Goal: Information Seeking & Learning: Learn about a topic

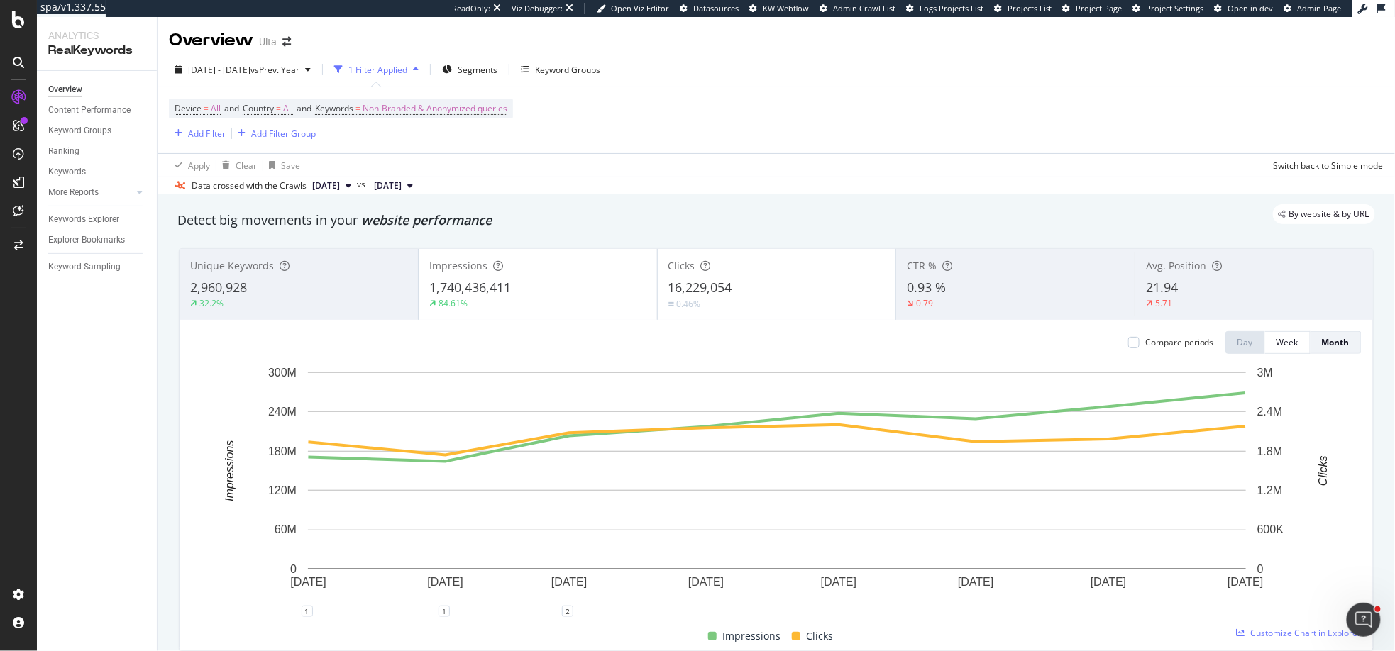
click at [778, 292] on div "16,229,054" at bounding box center [776, 288] width 217 height 18
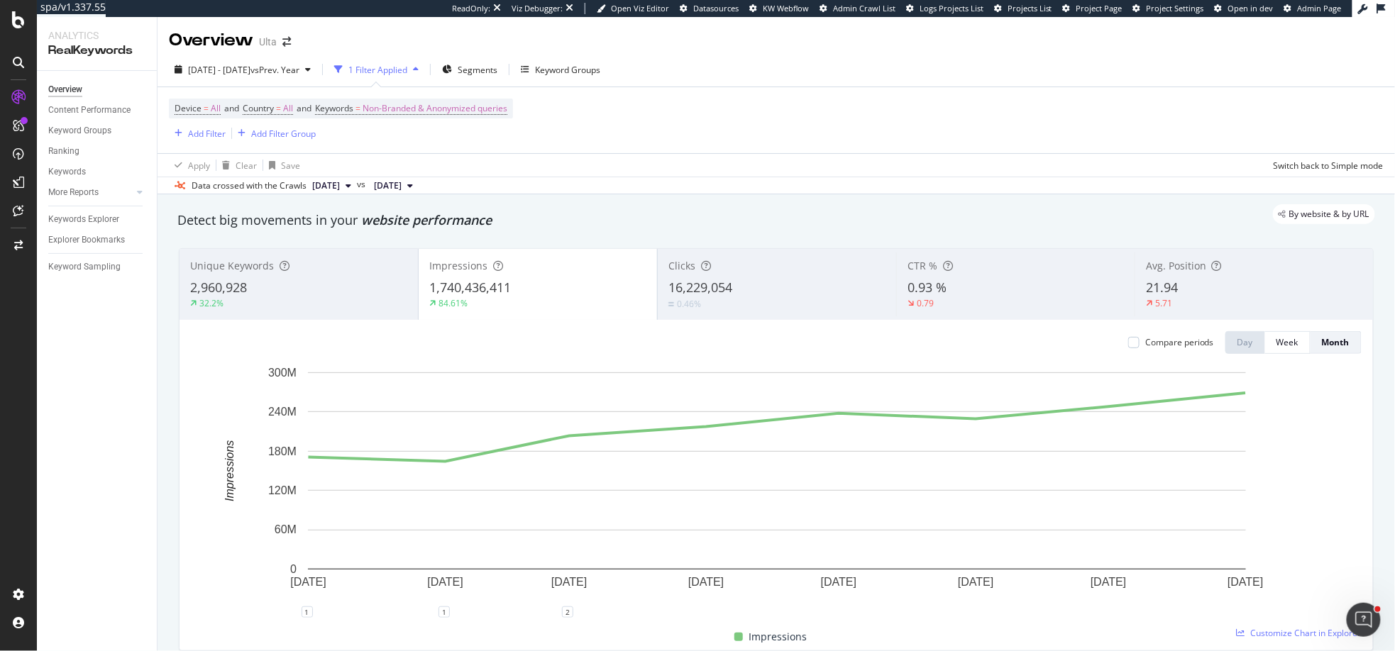
click at [339, 281] on div "2,960,928" at bounding box center [298, 288] width 217 height 18
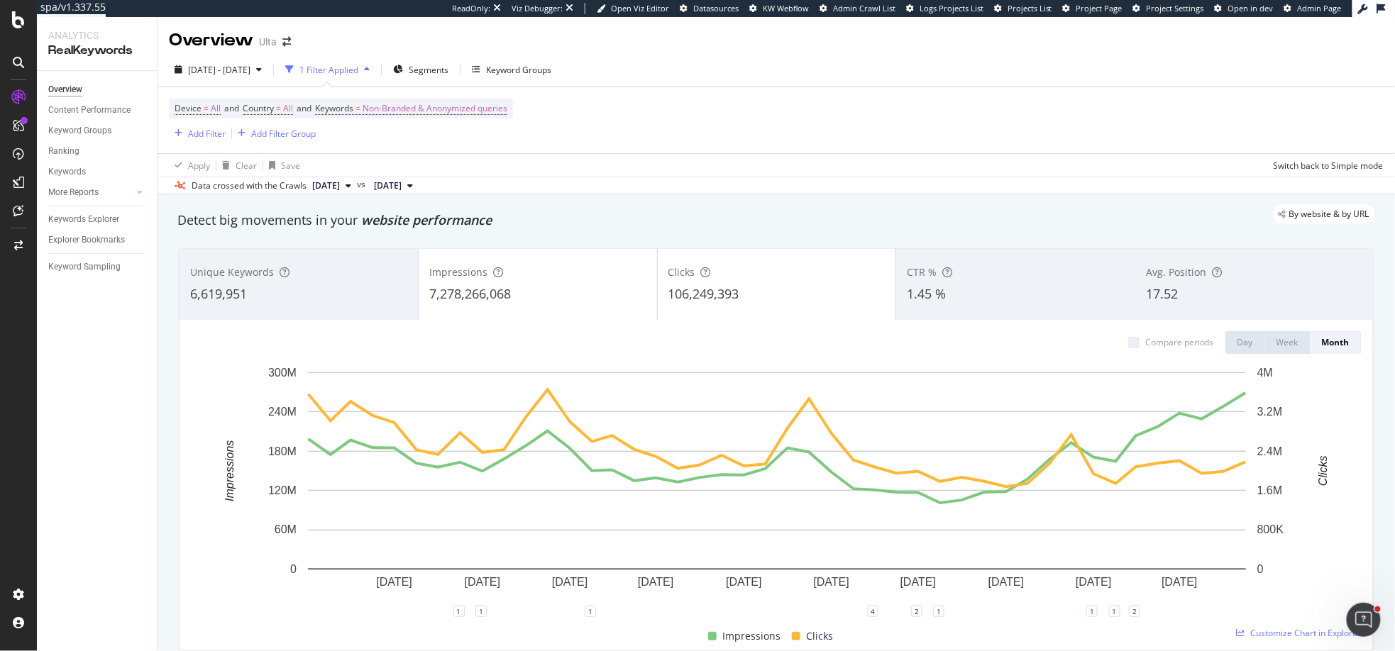
click at [321, 290] on div "6,619,951" at bounding box center [298, 294] width 217 height 18
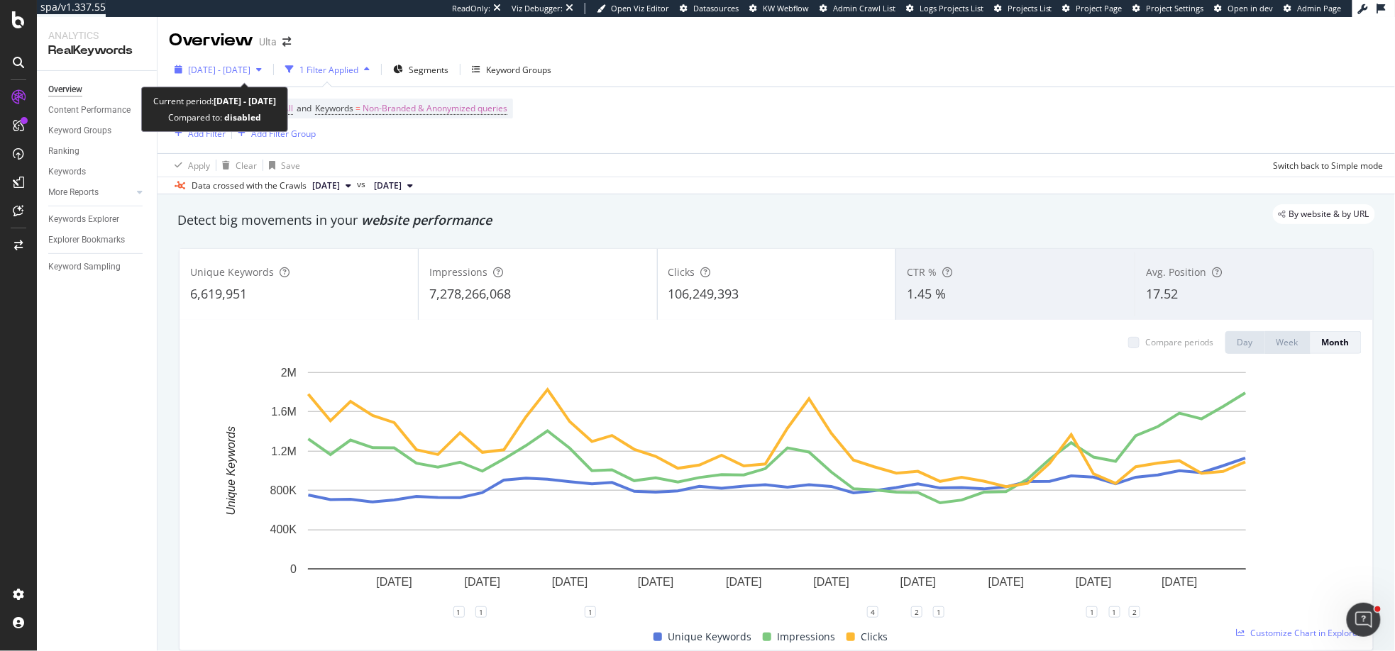
click at [226, 70] on span "[DATE] - [DATE]" at bounding box center [219, 70] width 62 height 12
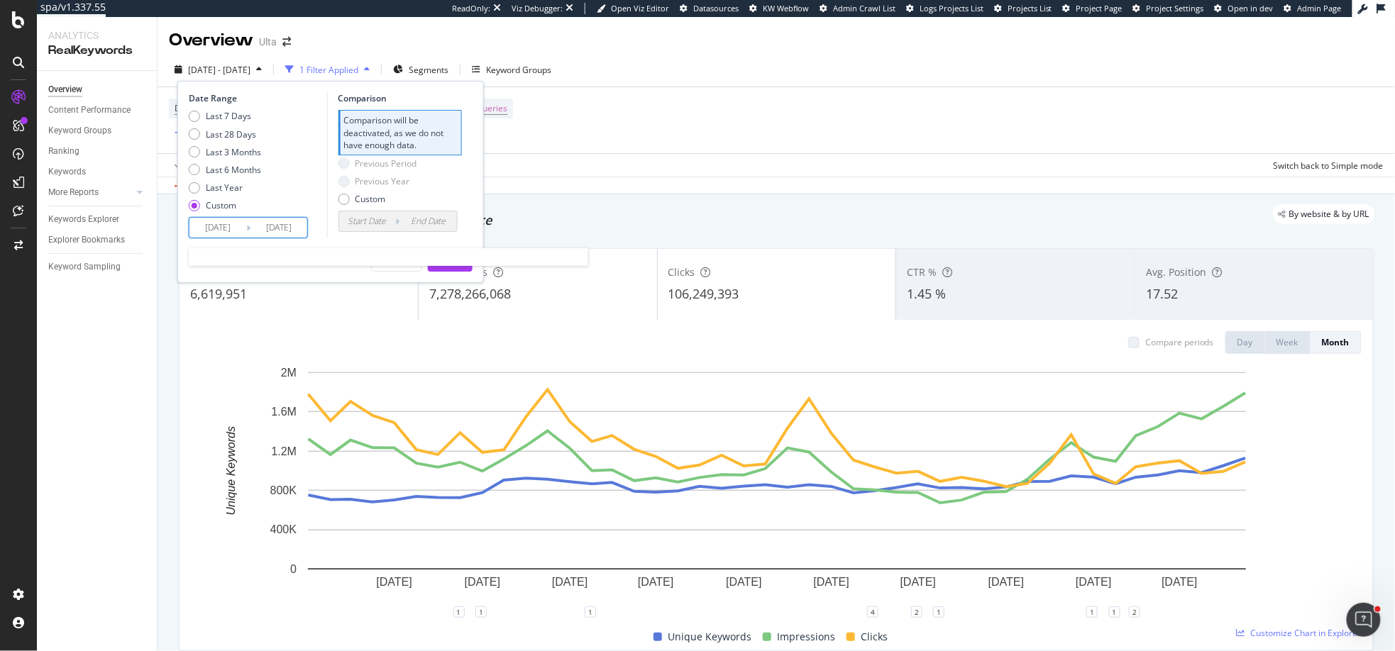
click at [208, 229] on input "[DATE]" at bounding box center [217, 228] width 57 height 20
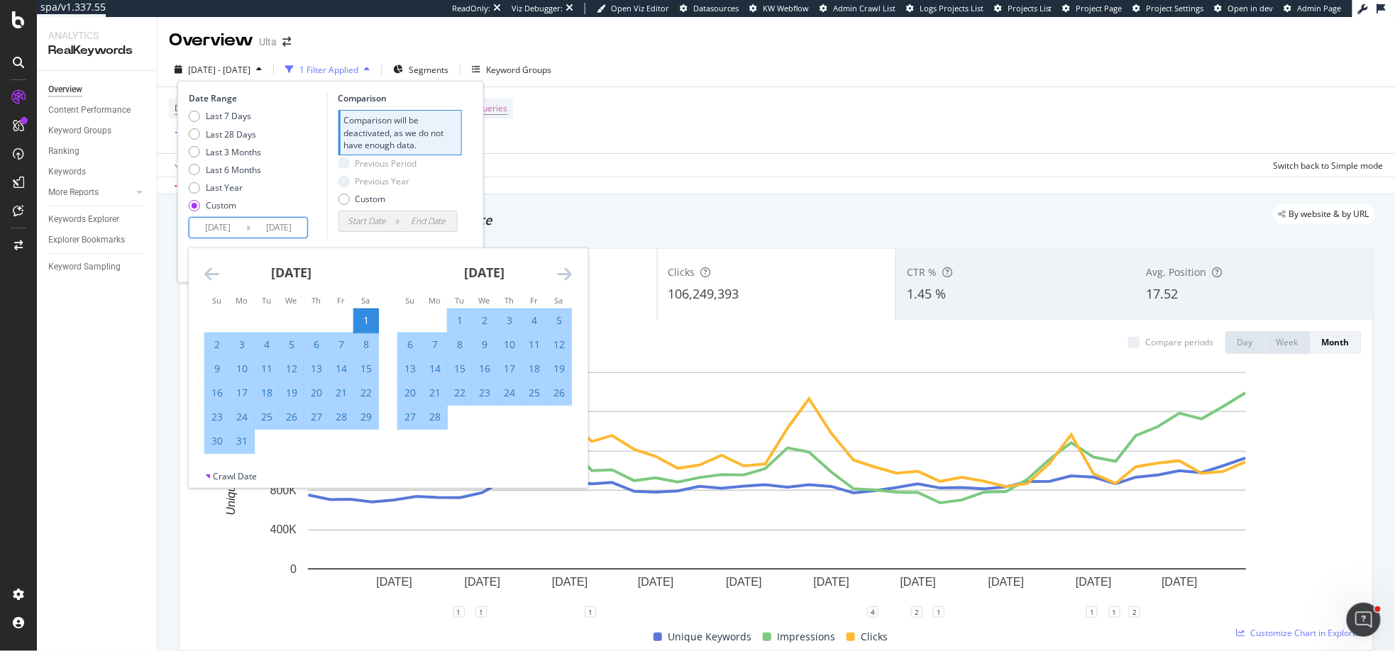
click at [566, 275] on icon "Move forward to switch to the next month." at bounding box center [564, 273] width 15 height 17
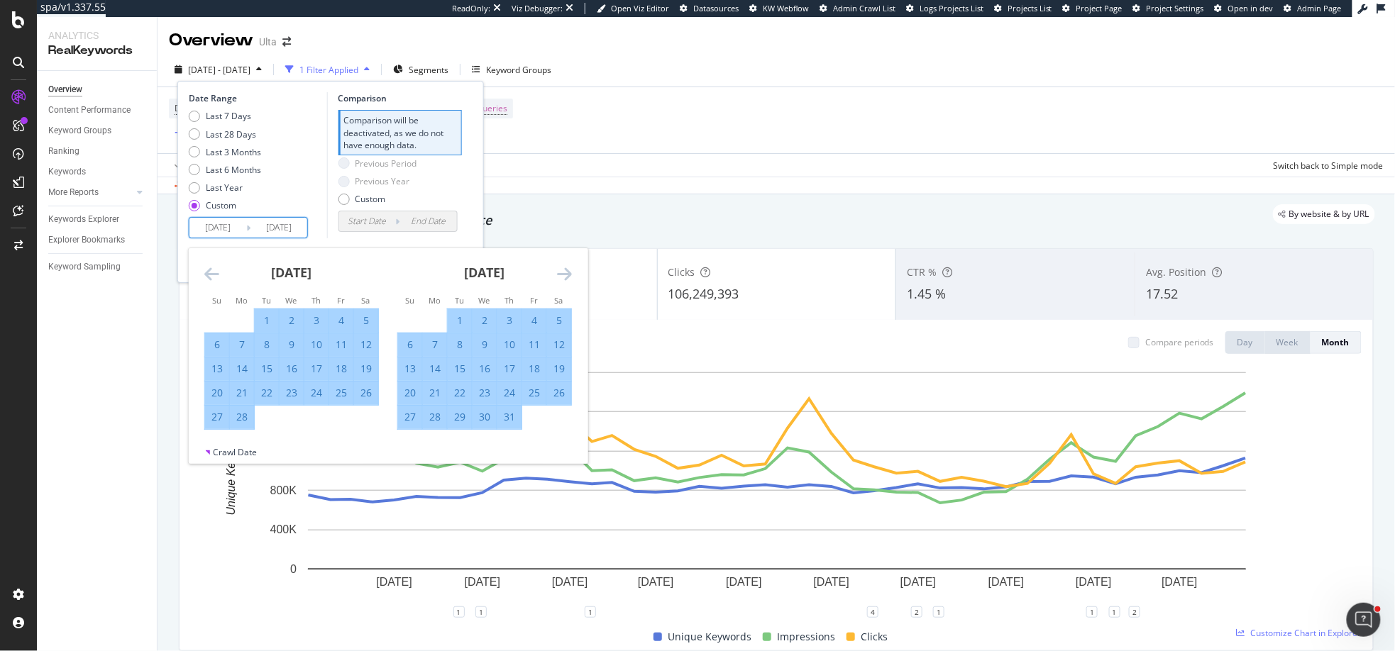
click at [566, 275] on icon "Move forward to switch to the next month." at bounding box center [564, 273] width 15 height 17
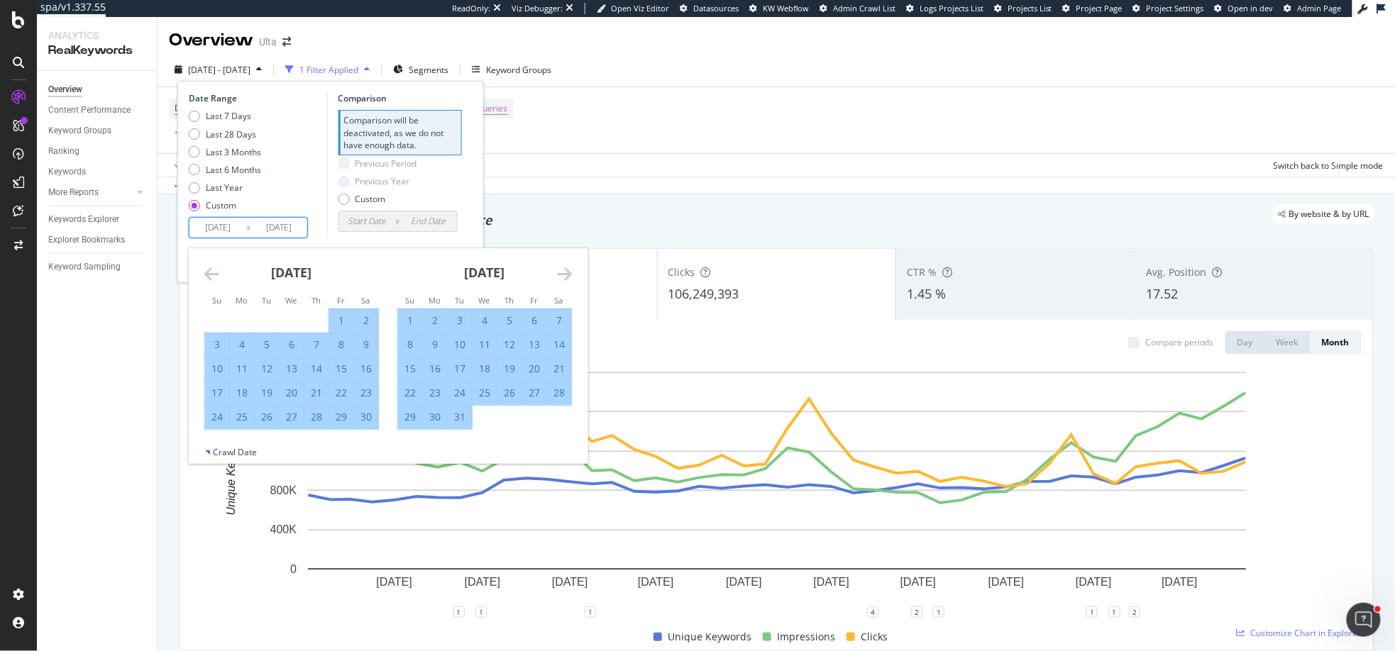
click at [566, 275] on icon "Move forward to switch to the next month." at bounding box center [564, 273] width 15 height 17
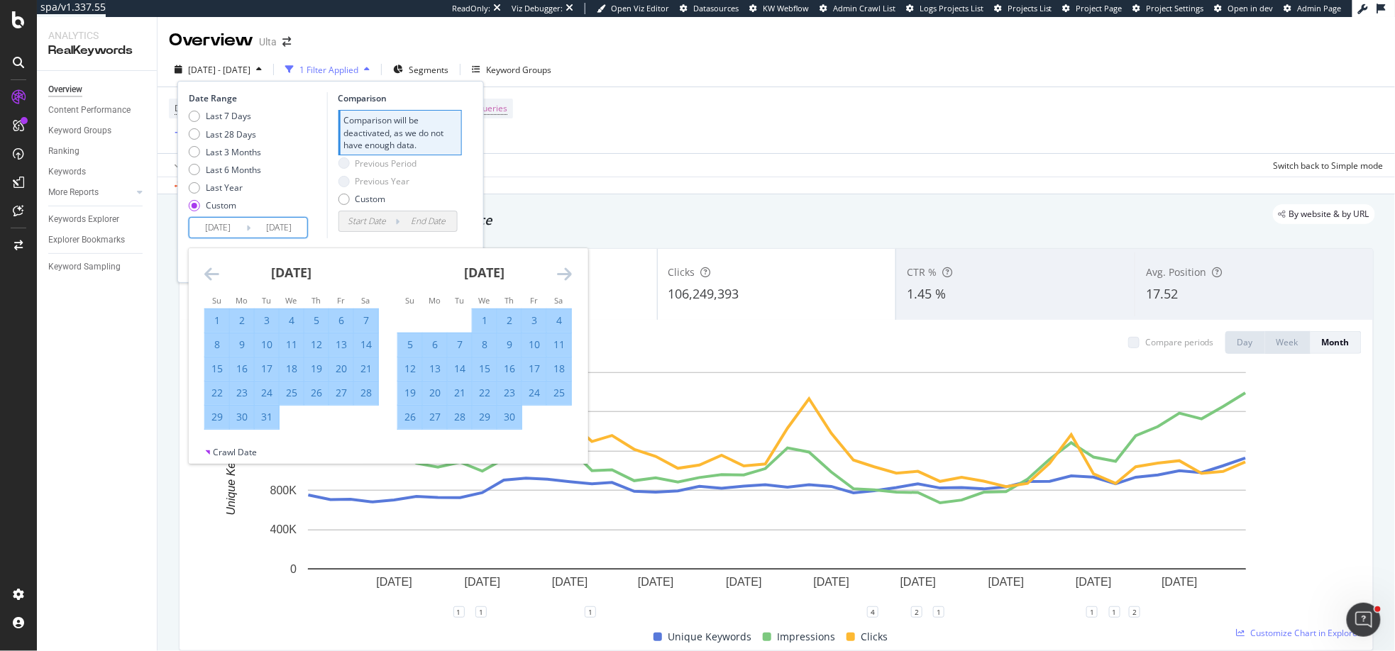
click at [566, 275] on icon "Move forward to switch to the next month." at bounding box center [564, 273] width 15 height 17
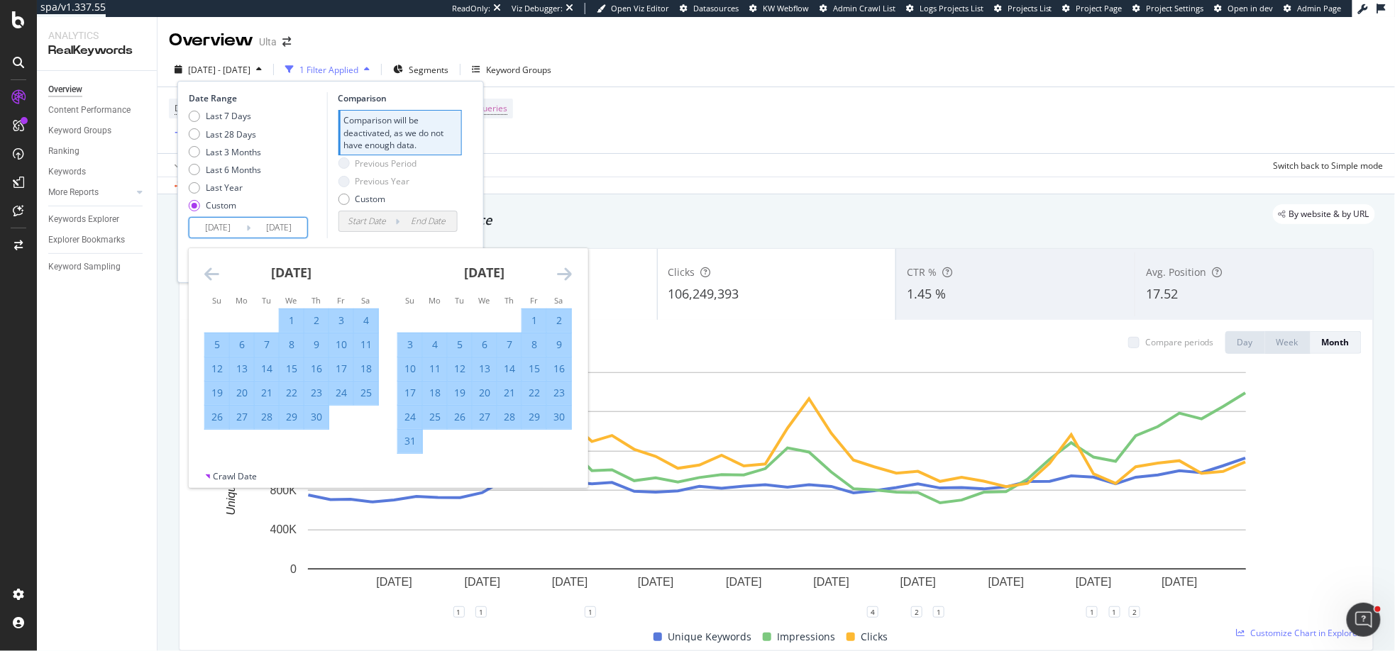
click at [566, 275] on icon "Move forward to switch to the next month." at bounding box center [564, 273] width 15 height 17
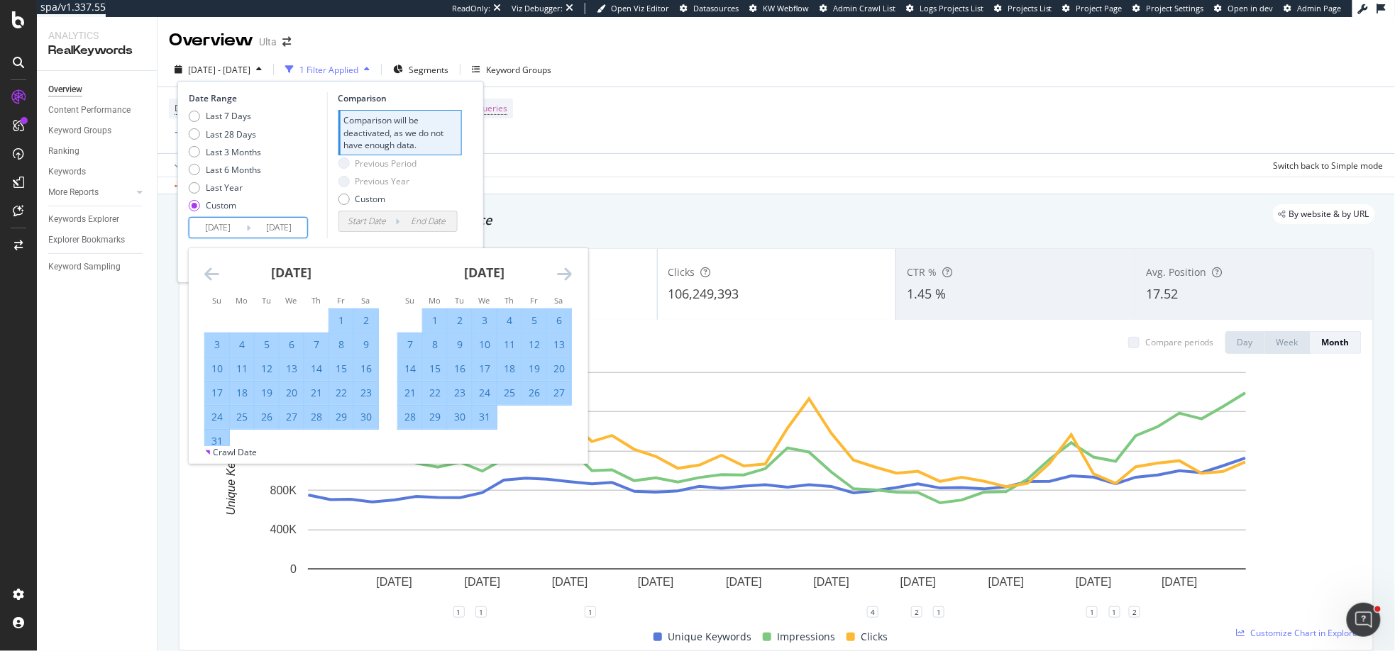
click at [436, 319] on div "1" at bounding box center [435, 321] width 24 height 14
type input "[DATE]"
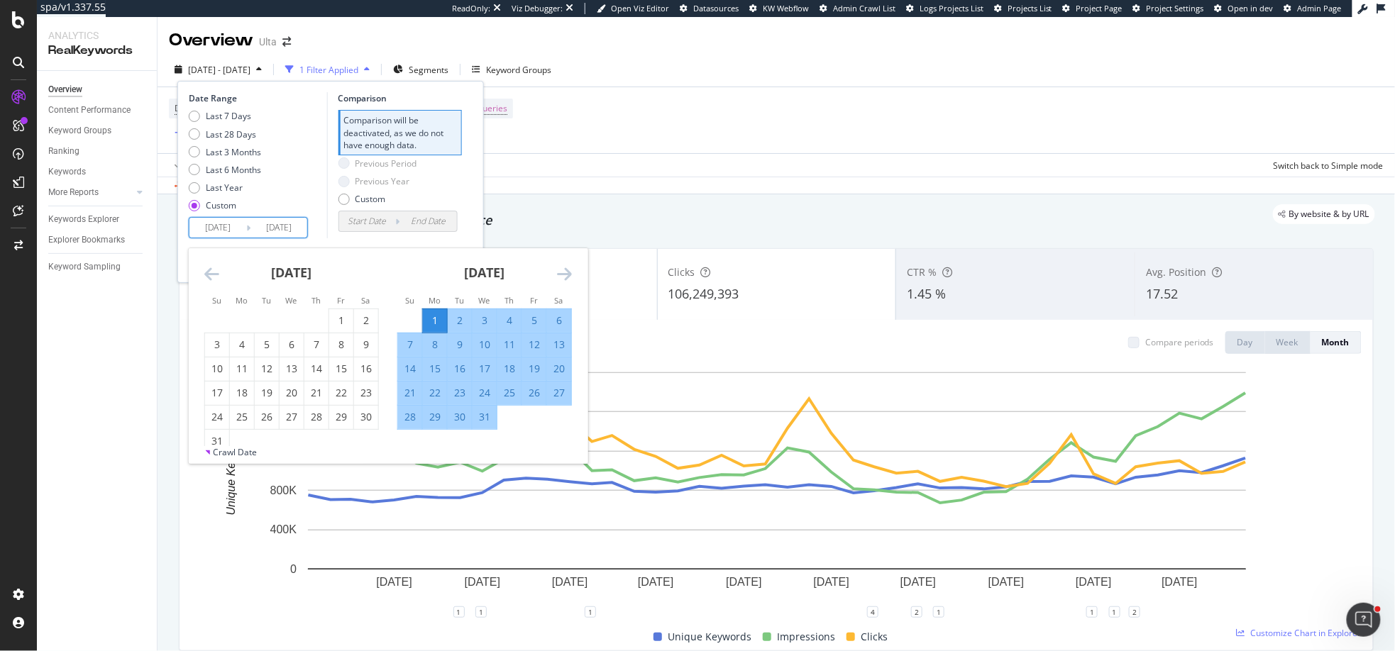
click at [472, 212] on div "Date Range Last 7 Days Last 28 Days Last 3 Months Last 6 Months Last Year Custo…" at bounding box center [331, 165] width 284 height 146
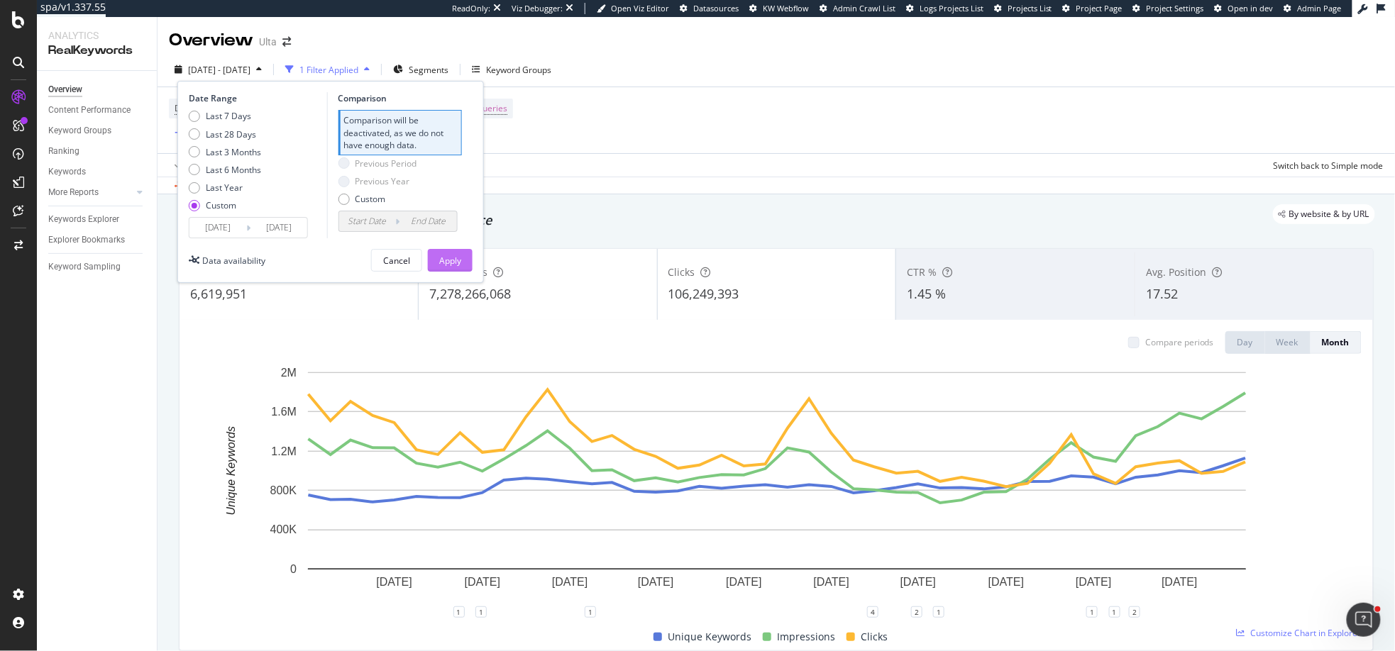
click at [457, 260] on div "Apply" at bounding box center [450, 261] width 22 height 12
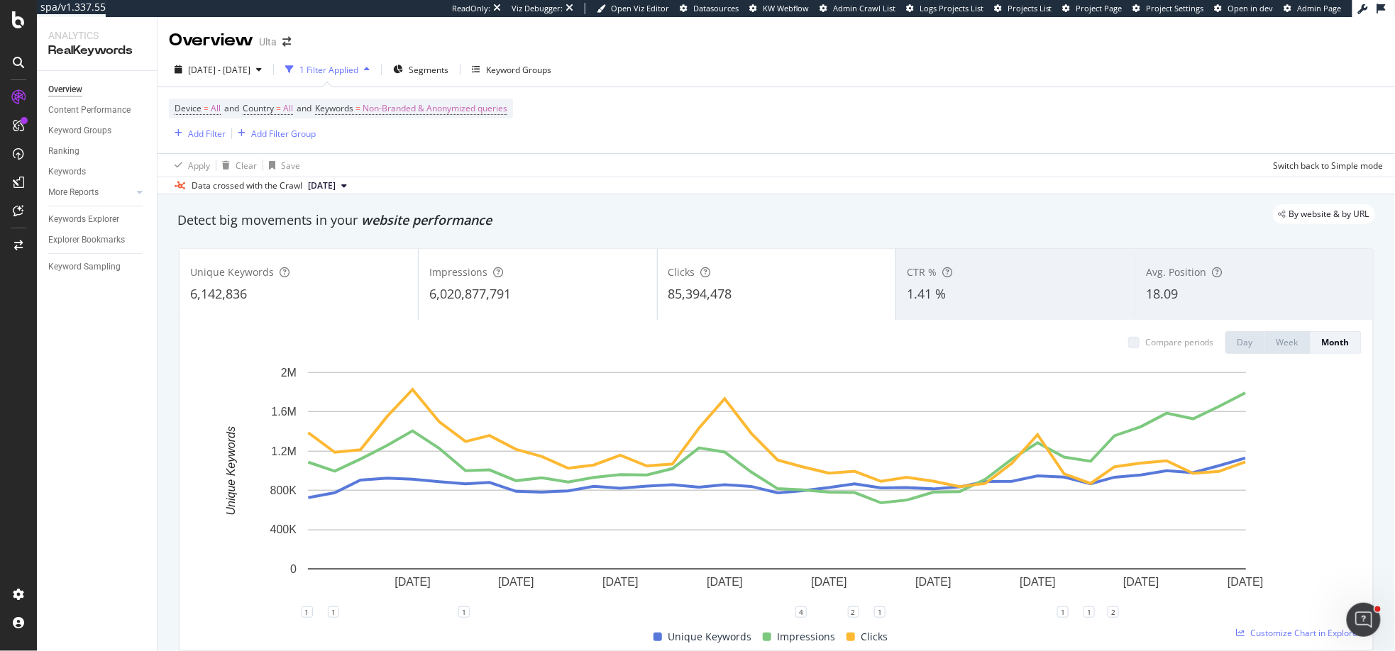
click at [797, 294] on div "85,394,478" at bounding box center [776, 294] width 217 height 18
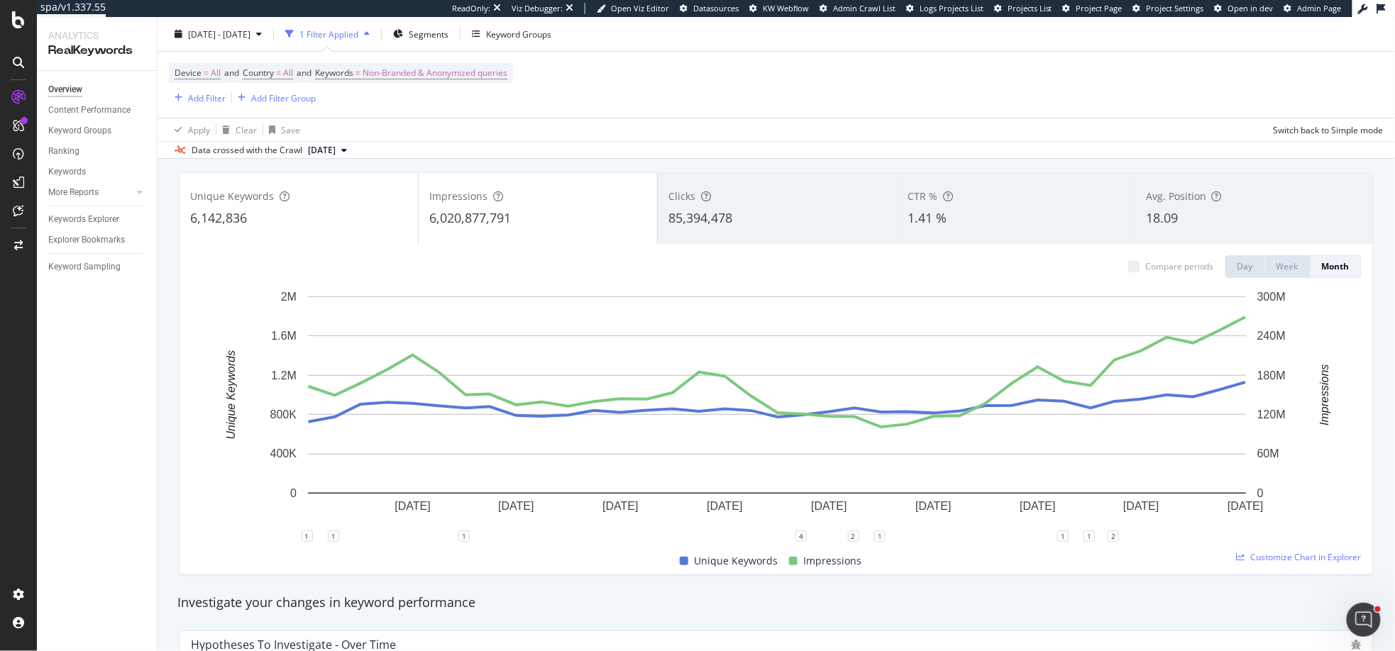
scroll to position [74, 0]
